Goal: Book appointment/travel/reservation

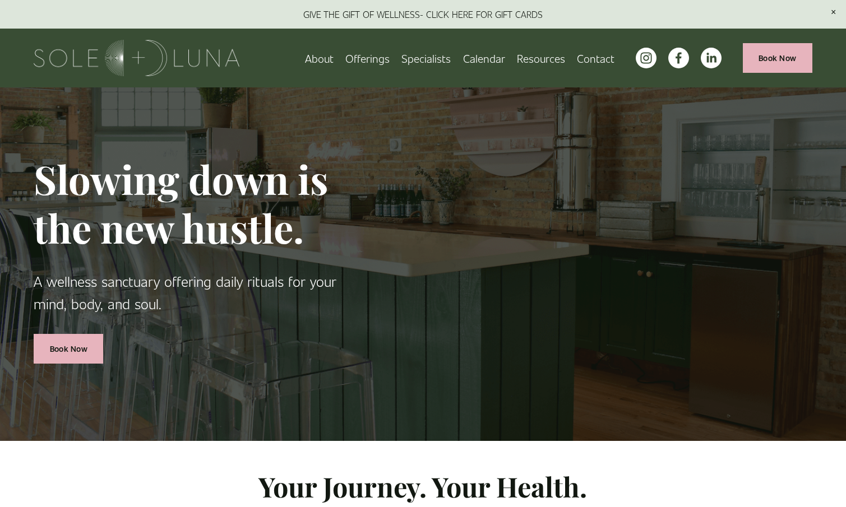
click at [768, 58] on link "Book Now" at bounding box center [778, 58] width 70 height 30
click at [0, 0] on span "Rituals" at bounding box center [0, 0] width 0 height 0
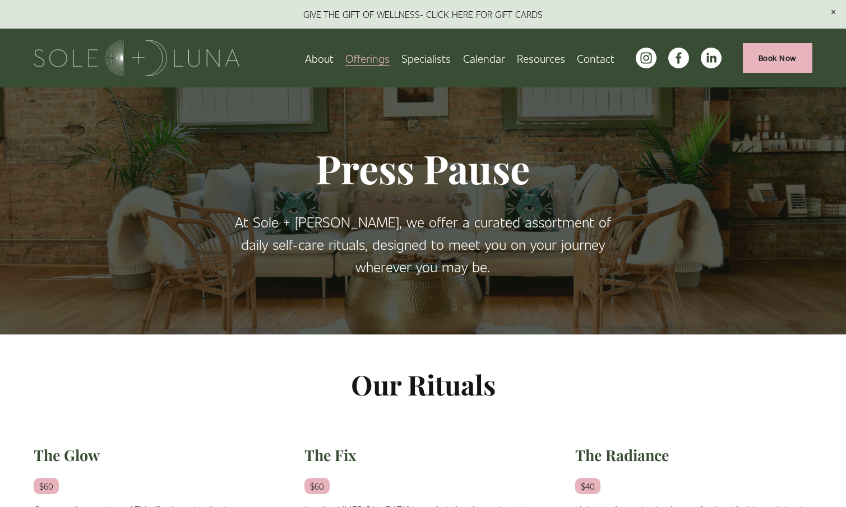
click at [0, 0] on span "Packages/Memberships" at bounding box center [0, 0] width 0 height 0
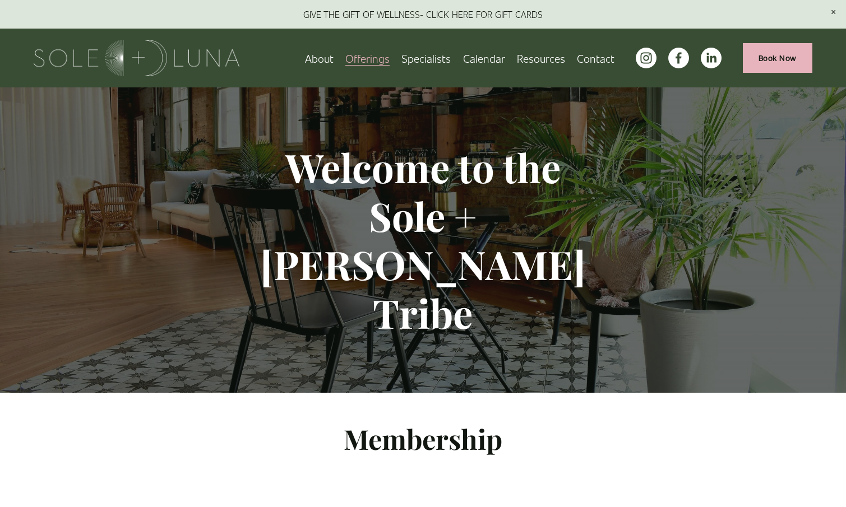
click at [0, 0] on span "Wellness Experiences" at bounding box center [0, 0] width 0 height 0
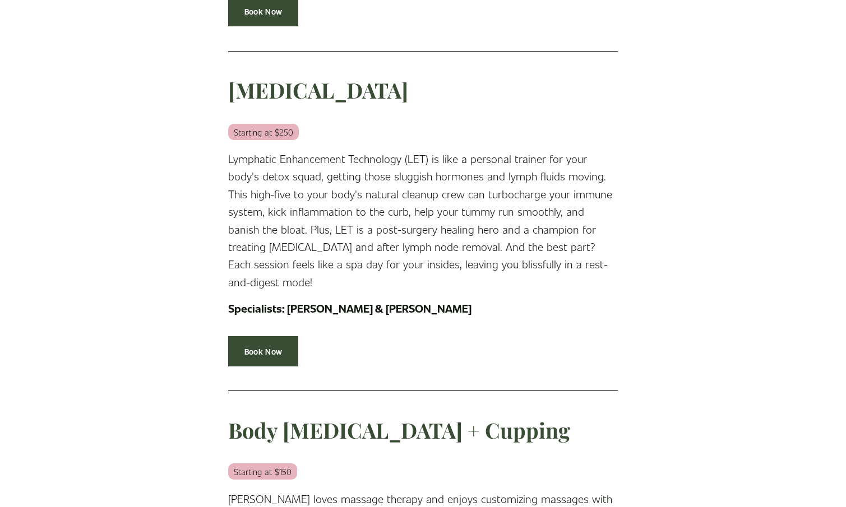
scroll to position [992, 0]
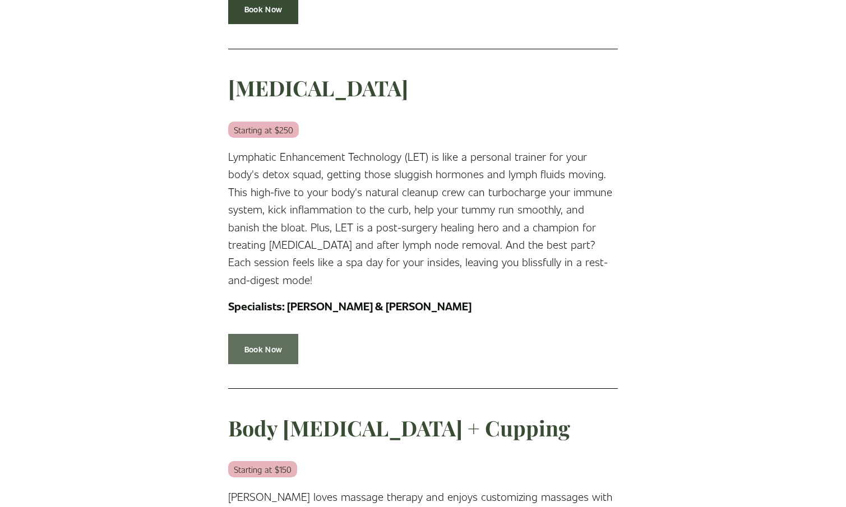
click at [268, 334] on link "Book Now" at bounding box center [263, 349] width 70 height 30
